Goal: Information Seeking & Learning: Learn about a topic

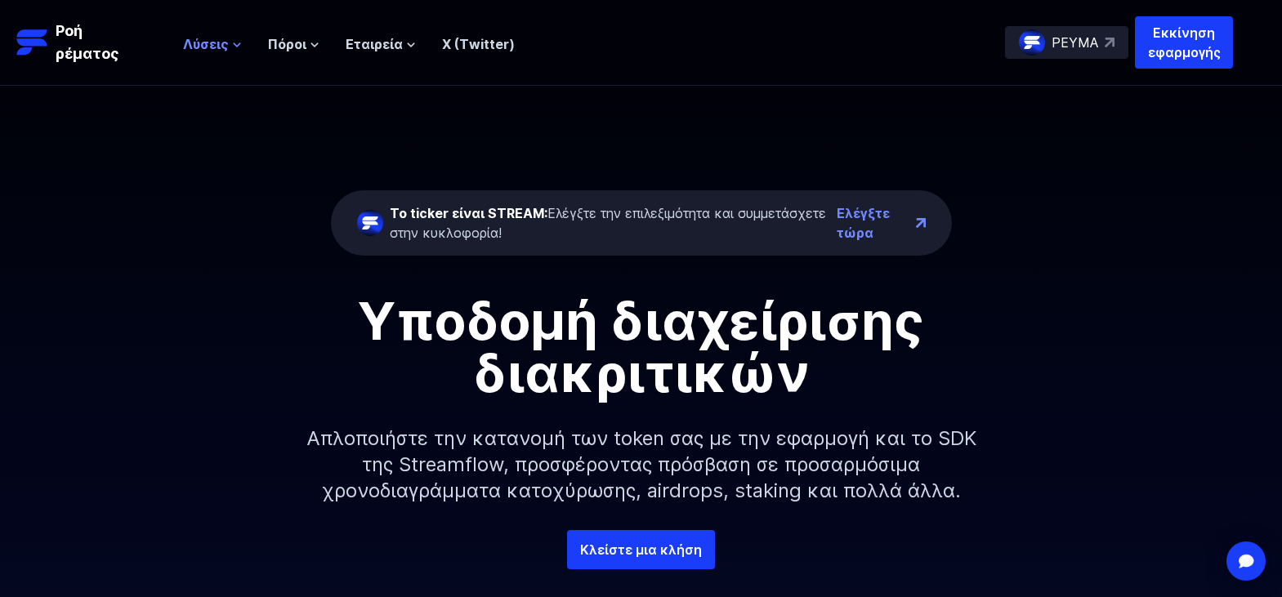
click at [237, 45] on icon at bounding box center [237, 44] width 7 height 3
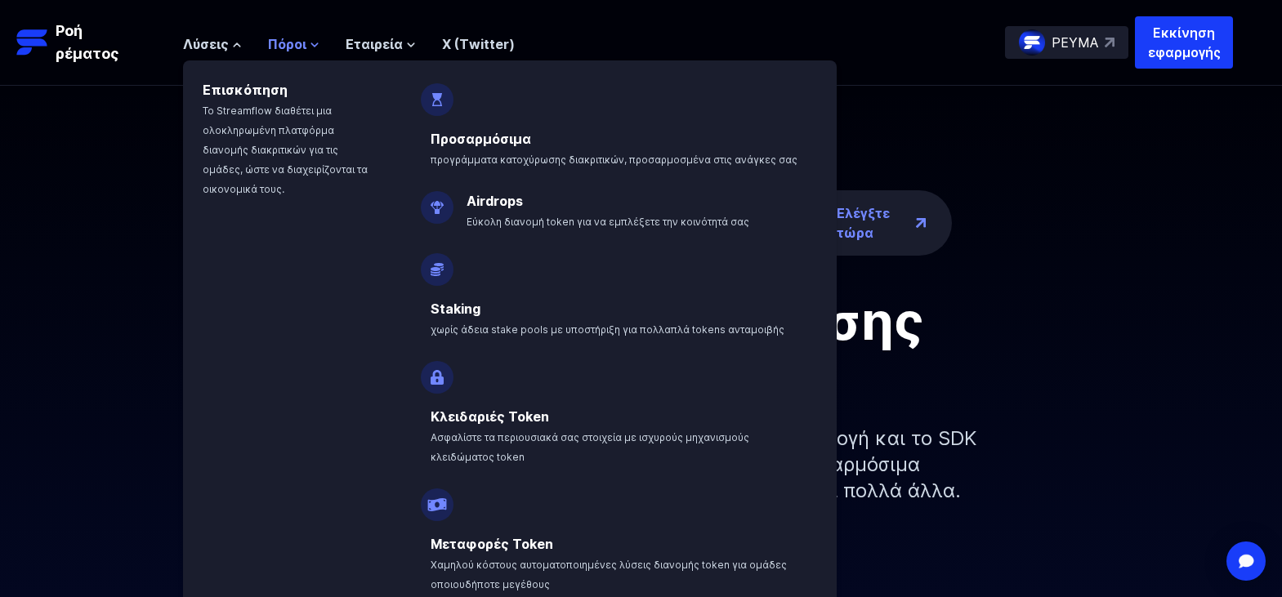
click at [315, 45] on icon at bounding box center [314, 44] width 7 height 3
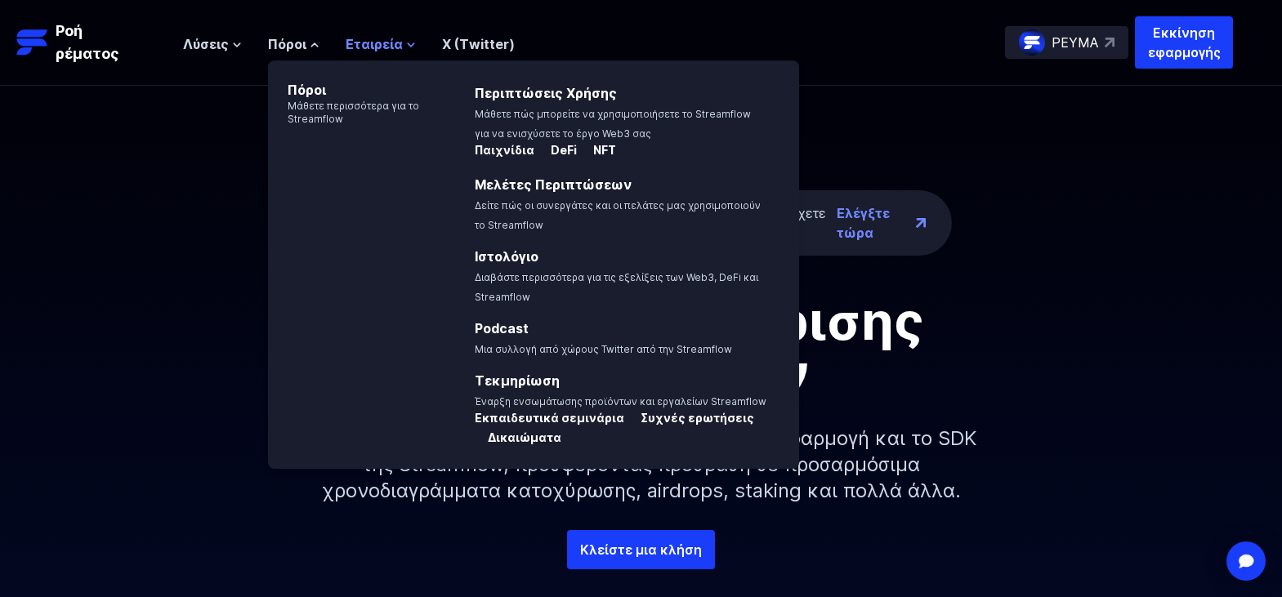
click at [406, 42] on icon at bounding box center [411, 45] width 10 height 10
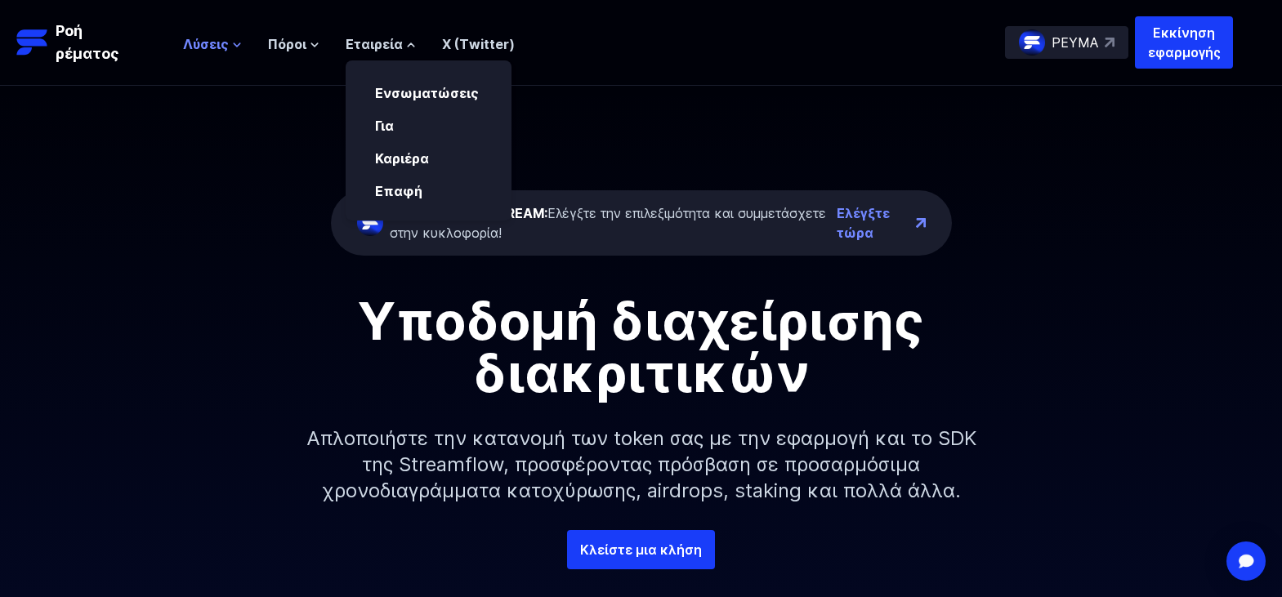
click at [235, 43] on icon at bounding box center [237, 45] width 10 height 10
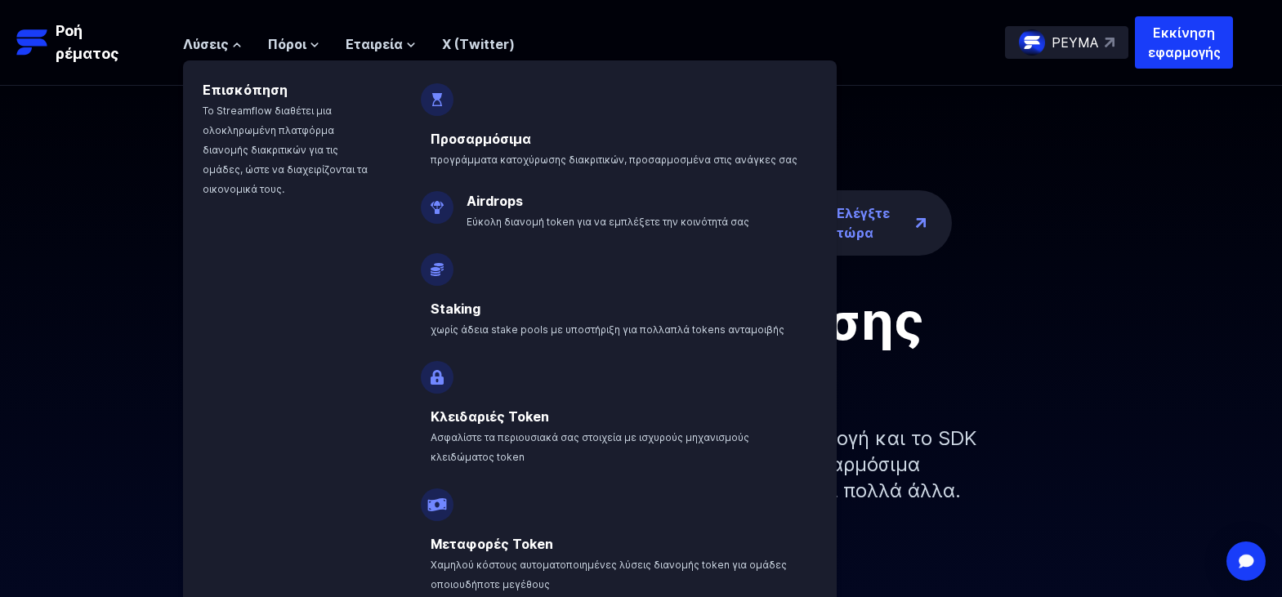
click at [462, 311] on font "Staking" at bounding box center [456, 309] width 50 height 16
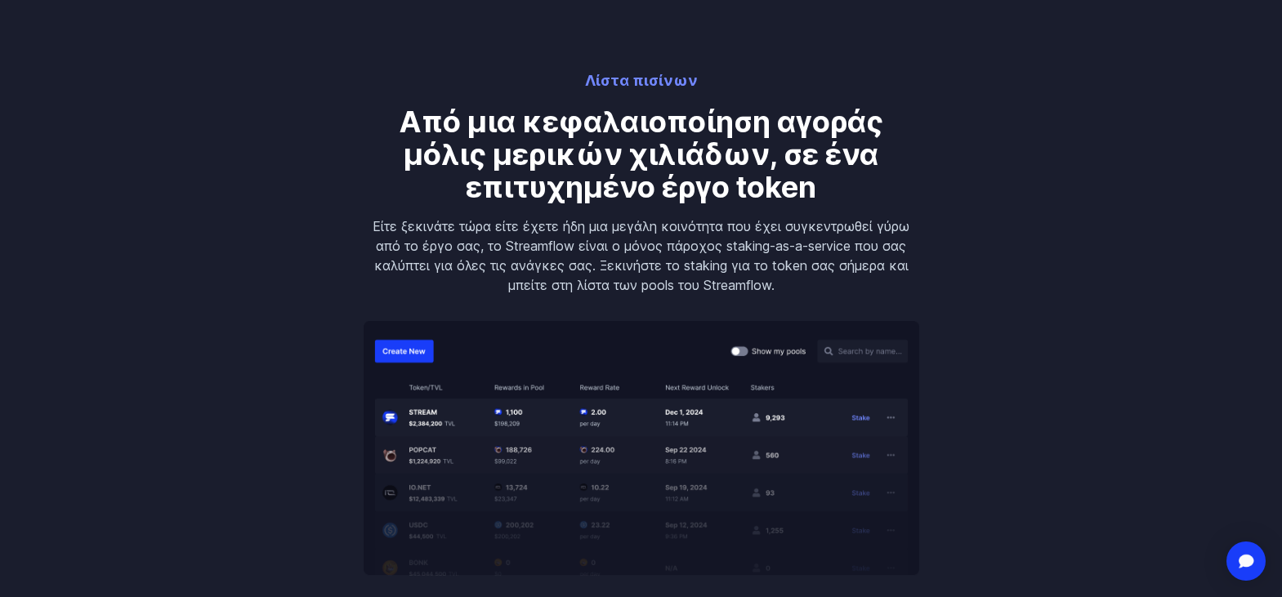
scroll to position [2369, 0]
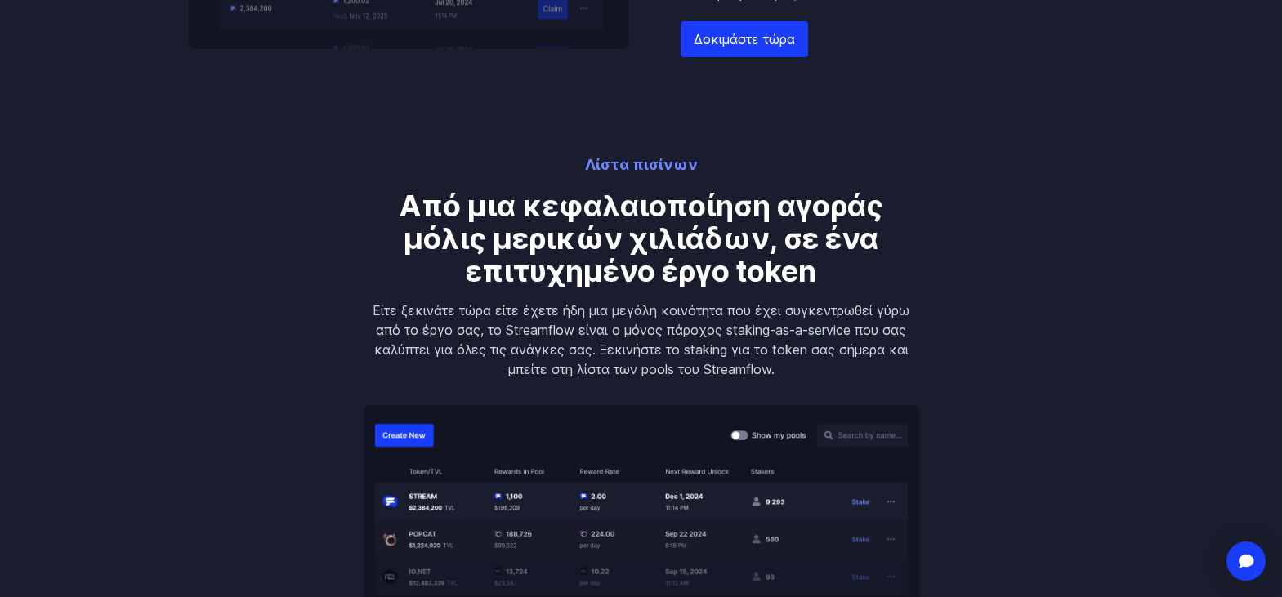
click at [668, 167] on font "Λίστα πισίνων" at bounding box center [641, 164] width 113 height 17
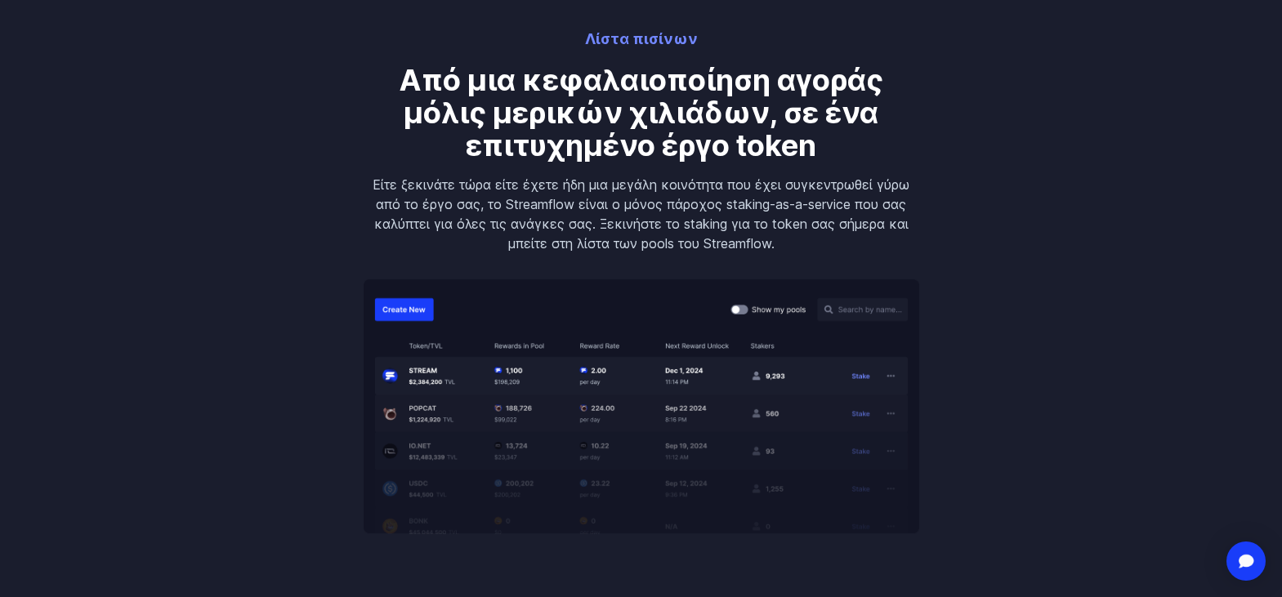
scroll to position [2533, 0]
